Goal: Communication & Community: Answer question/provide support

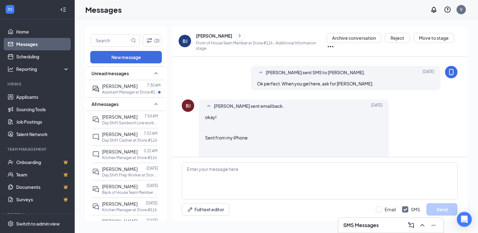
scroll to position [434, 0]
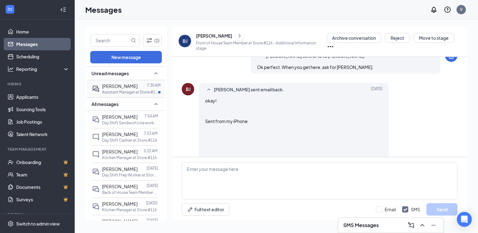
drag, startPoint x: 127, startPoint y: 82, endPoint x: 129, endPoint y: 91, distance: 9.1
click at [127, 82] on div "[PERSON_NAME] 7:30 AM Assistant Manager at Store #116" at bounding box center [124, 88] width 65 height 17
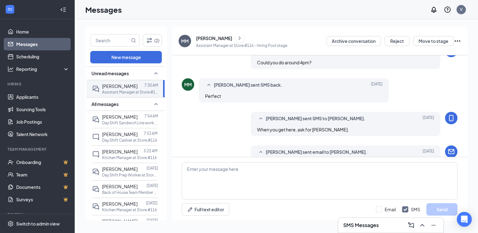
scroll to position [268, 0]
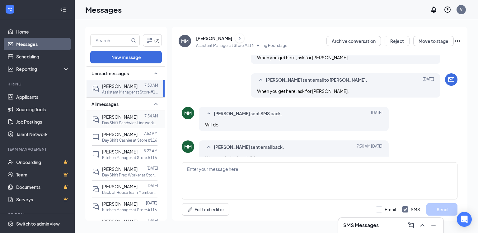
click at [124, 120] on p "Day Shift Sandwich Line worker at Store #116" at bounding box center [130, 122] width 56 height 5
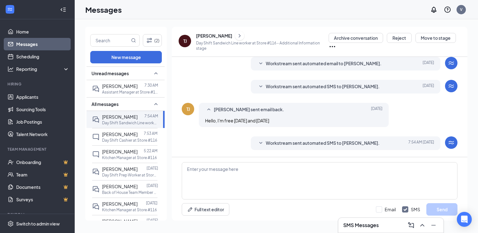
scroll to position [190, 0]
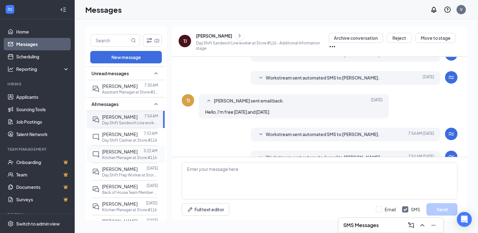
click at [131, 155] on p "Kitchen Manager at Store #116" at bounding box center [129, 157] width 55 height 5
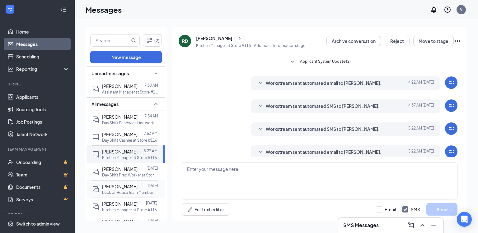
drag, startPoint x: 128, startPoint y: 175, endPoint x: 132, endPoint y: 189, distance: 13.6
click at [128, 175] on p "Day Shift Prep Worker at Store #116" at bounding box center [130, 175] width 56 height 5
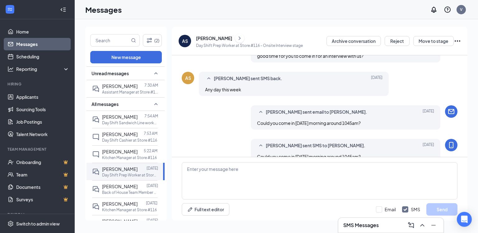
scroll to position [128, 0]
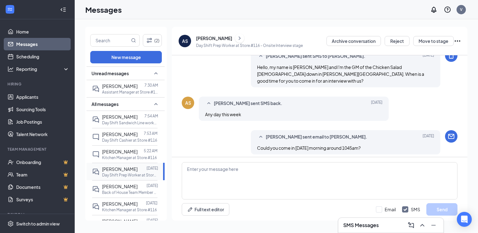
click at [135, 179] on div "[PERSON_NAME] [DATE] Day Shift Prep Worker at Store #116" at bounding box center [124, 171] width 65 height 17
click at [138, 184] on div at bounding box center [142, 186] width 9 height 7
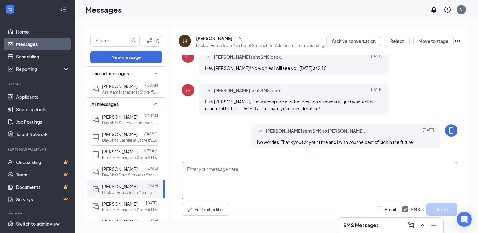
scroll to position [254, 0]
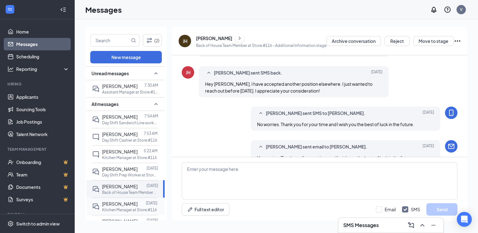
click at [122, 204] on span "[PERSON_NAME]" at bounding box center [119, 204] width 35 height 6
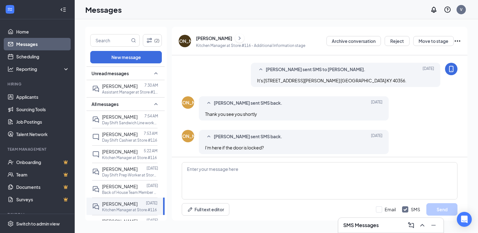
scroll to position [233, 0]
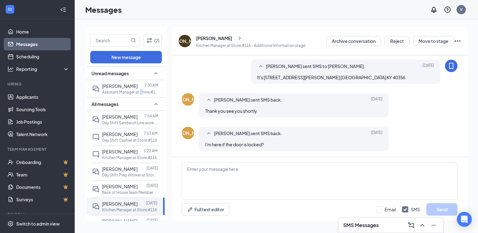
drag, startPoint x: 140, startPoint y: 93, endPoint x: 139, endPoint y: 105, distance: 12.1
click at [141, 94] on p "Assistant Manager at Store #116" at bounding box center [130, 92] width 56 height 5
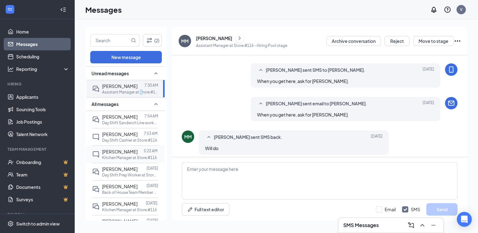
scroll to position [268, 0]
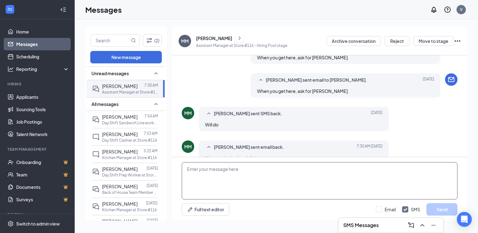
click at [262, 176] on textarea at bounding box center [320, 180] width 276 height 37
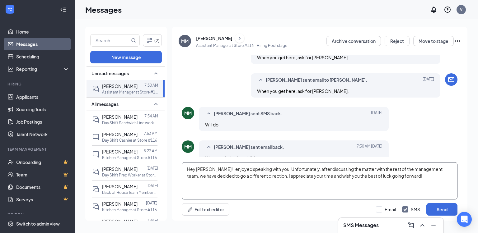
click at [399, 177] on textarea "Hey [PERSON_NAME]! I enjoyed speaking with you! Unfortunately, after discussing…" at bounding box center [320, 180] width 276 height 37
type textarea "Hey [PERSON_NAME]! I enjoyed speaking with you! Unfortunately, after discussing…"
drag, startPoint x: 383, startPoint y: 208, endPoint x: 398, endPoint y: 208, distance: 14.9
click at [383, 208] on input "Email" at bounding box center [386, 210] width 20 height 6
checkbox input "true"
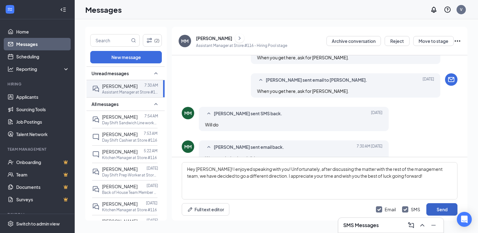
click at [442, 208] on button "Send" at bounding box center [441, 209] width 31 height 12
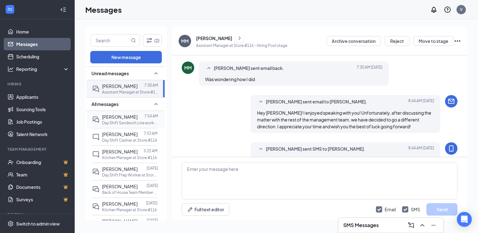
scroll to position [362, 0]
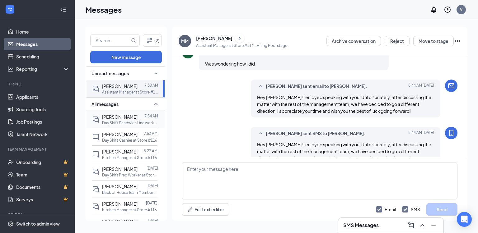
click at [138, 118] on div at bounding box center [141, 117] width 7 height 7
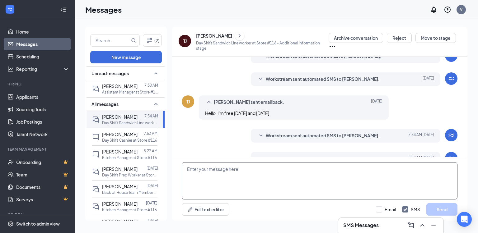
scroll to position [190, 0]
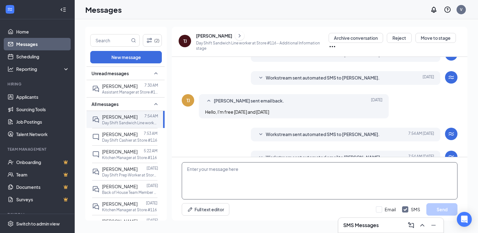
click at [278, 170] on textarea at bounding box center [320, 180] width 276 height 37
type textarea "What times [DATE] are you free?"
click at [390, 207] on input "Email" at bounding box center [386, 210] width 20 height 6
checkbox input "true"
drag, startPoint x: 434, startPoint y: 213, endPoint x: 438, endPoint y: 212, distance: 4.8
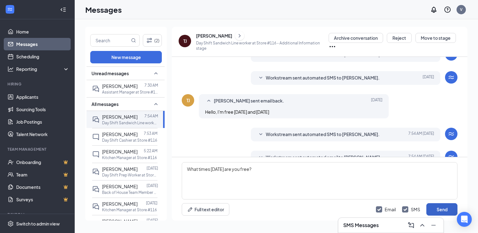
click at [436, 212] on button "Send" at bounding box center [441, 209] width 31 height 12
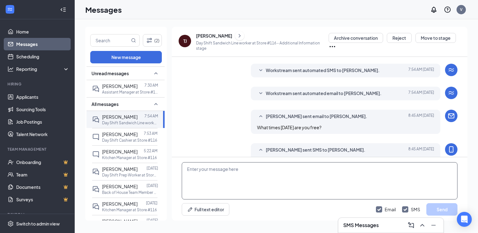
scroll to position [258, 0]
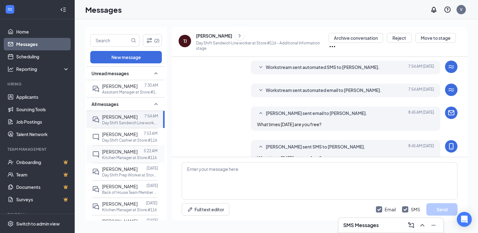
drag, startPoint x: 130, startPoint y: 150, endPoint x: 135, endPoint y: 160, distance: 10.6
click at [130, 150] on span "[PERSON_NAME]" at bounding box center [119, 152] width 35 height 6
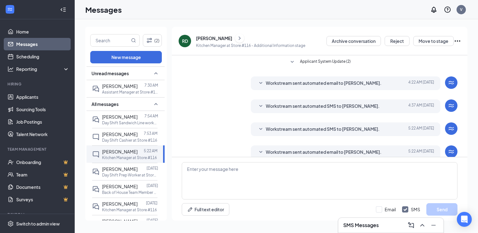
scroll to position [8, 0]
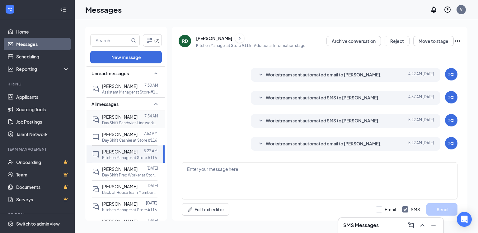
click at [123, 119] on div "[PERSON_NAME]" at bounding box center [119, 117] width 35 height 7
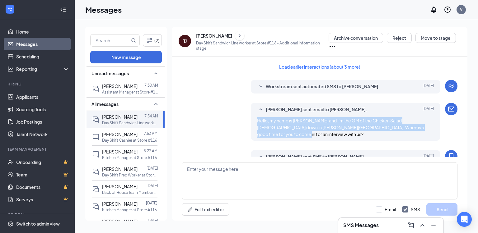
drag, startPoint x: 422, startPoint y: 127, endPoint x: 250, endPoint y: 117, distance: 172.3
click at [251, 117] on div "[PERSON_NAME] sent email to [PERSON_NAME]. [DATE] Hello, my name is [PERSON_NAM…" at bounding box center [346, 122] width 190 height 38
copy span "Hello, my name is [PERSON_NAME] and I'm the GM of the Chicken Salad [DEMOGRAPHI…"
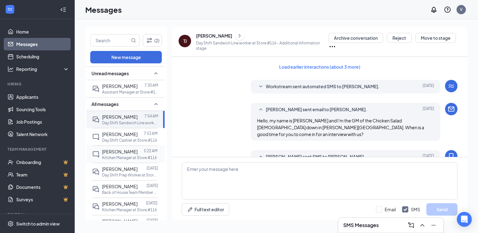
click at [118, 153] on span "[PERSON_NAME]" at bounding box center [119, 152] width 35 height 6
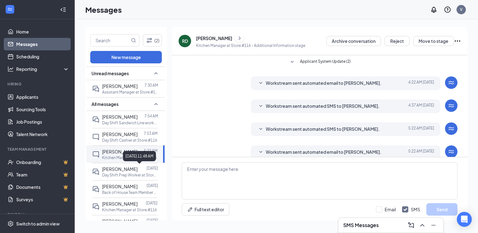
scroll to position [8, 0]
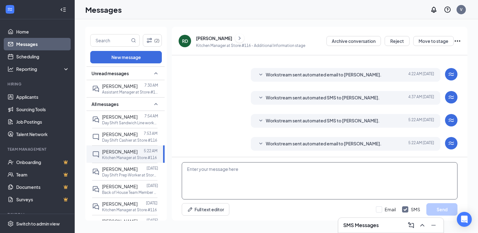
click at [274, 177] on textarea at bounding box center [320, 180] width 276 height 37
paste textarea "Hello, my name is [PERSON_NAME] and I'm the GM of the Chicken Salad [DEMOGRAPHI…"
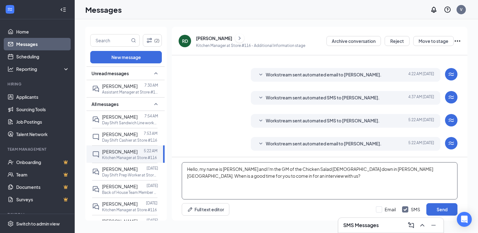
type textarea "Hello, my name is [PERSON_NAME] and I'm the GM of the Chicken Salad [DEMOGRAPHI…"
click at [386, 206] on div "Email SMS Send" at bounding box center [417, 209] width 82 height 12
drag, startPoint x: 386, startPoint y: 206, endPoint x: 383, endPoint y: 209, distance: 4.6
click at [381, 209] on input "Email" at bounding box center [386, 210] width 20 height 6
checkbox input "true"
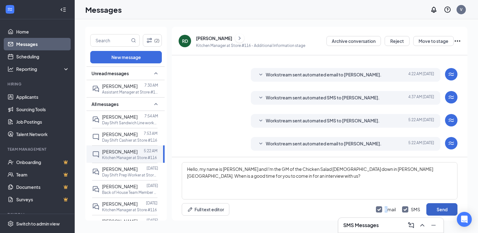
drag, startPoint x: 439, startPoint y: 205, endPoint x: 431, endPoint y: 206, distance: 7.2
click at [439, 205] on button "Send" at bounding box center [441, 209] width 31 height 12
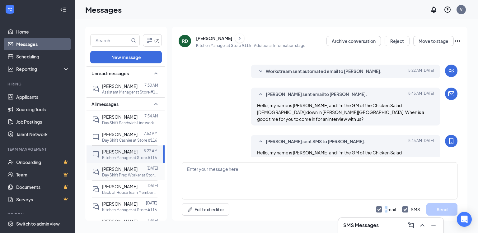
scroll to position [89, 0]
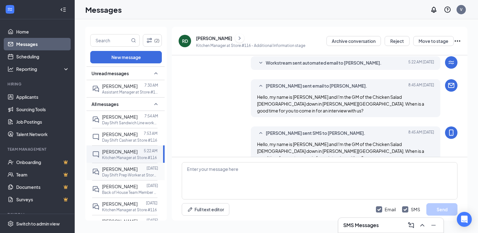
click at [116, 174] on p "Day Shift Prep Worker at Store #116" at bounding box center [130, 175] width 56 height 5
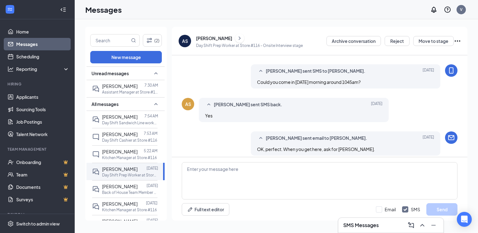
scroll to position [203, 0]
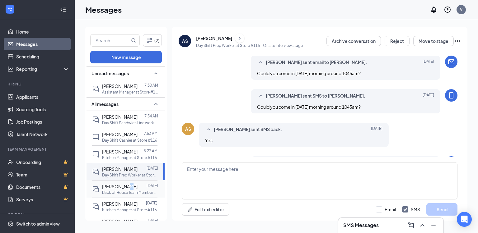
click at [126, 185] on span "[PERSON_NAME]" at bounding box center [119, 187] width 35 height 6
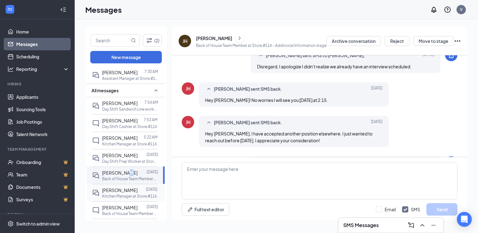
scroll to position [50, 0]
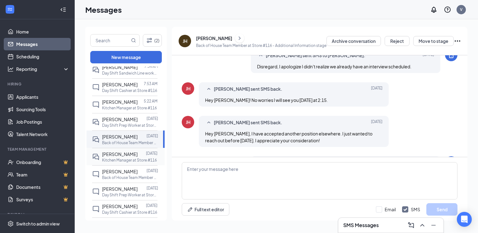
click at [138, 153] on div at bounding box center [142, 154] width 8 height 7
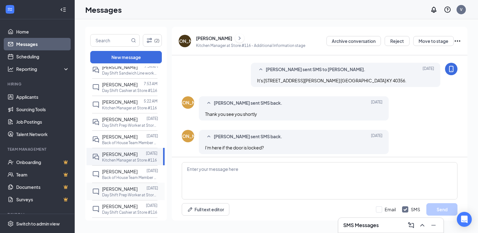
scroll to position [233, 0]
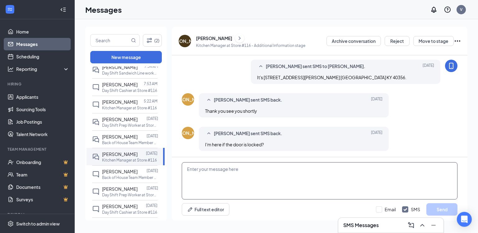
click at [287, 168] on textarea at bounding box center [320, 180] width 276 height 37
type textarea "H"
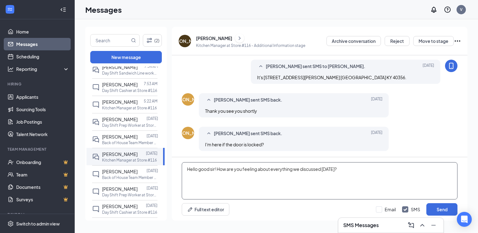
click at [309, 185] on textarea "Hello good sir! How are you feeling about everything we discussed [DATE]?" at bounding box center [320, 180] width 276 height 37
type textarea "Hello good sir! How are you feeling about everything we discussed [DATE]?"
click at [392, 209] on input "Email" at bounding box center [386, 210] width 20 height 6
checkbox input "true"
click at [441, 213] on button "Send" at bounding box center [441, 209] width 31 height 12
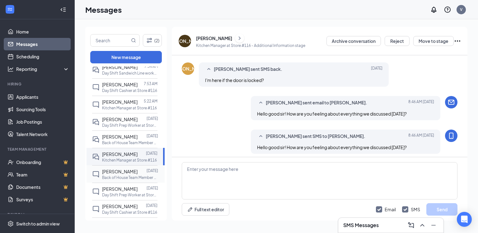
scroll to position [300, 0]
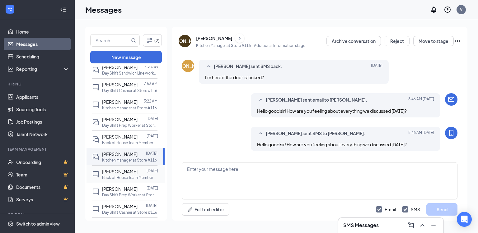
click at [125, 172] on span "[PERSON_NAME]" at bounding box center [119, 172] width 35 height 6
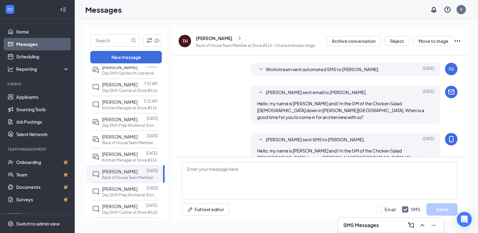
scroll to position [150, 0]
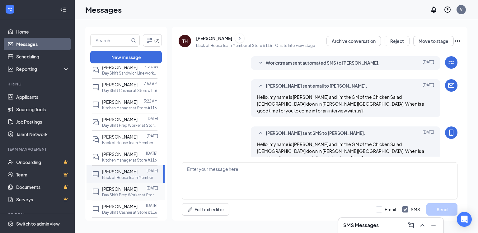
click at [113, 189] on span "[PERSON_NAME]" at bounding box center [119, 189] width 35 height 6
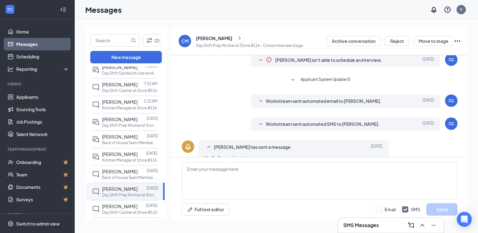
scroll to position [37, 0]
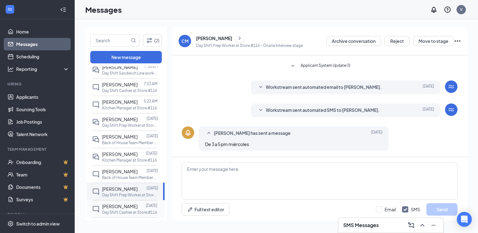
click at [138, 210] on div at bounding box center [142, 206] width 8 height 7
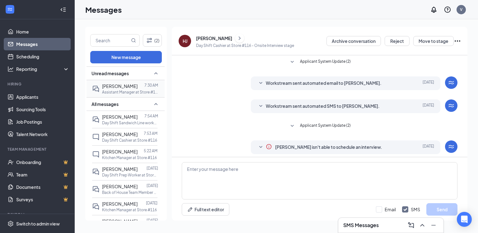
click at [117, 91] on p "Assistant Manager at Store #116" at bounding box center [130, 92] width 56 height 5
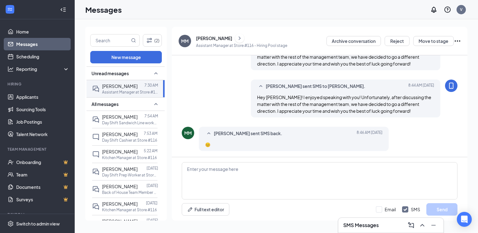
scroll to position [281, 0]
click at [109, 123] on p "Day Shift Sandwich Line worker at Store #116" at bounding box center [130, 122] width 56 height 5
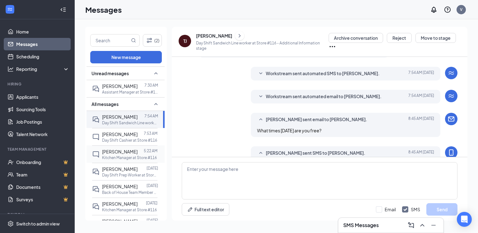
scroll to position [217, 0]
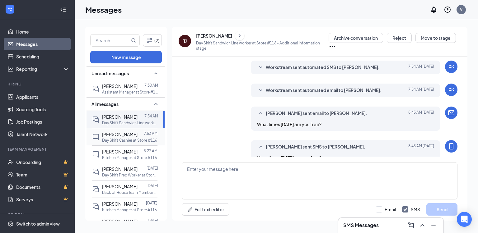
click at [123, 136] on span "[PERSON_NAME]" at bounding box center [119, 135] width 35 height 6
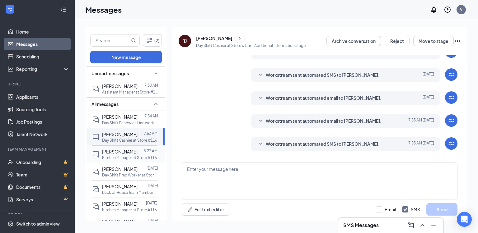
scroll to position [54, 0]
click at [126, 157] on p "Kitchen Manager at Store #116" at bounding box center [129, 157] width 55 height 5
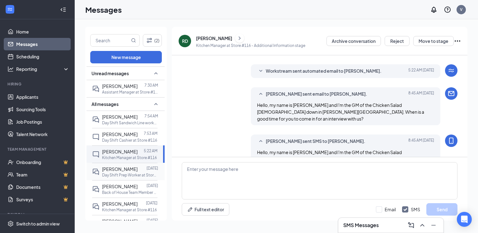
scroll to position [89, 0]
